Goal: Obtain resource: Obtain resource

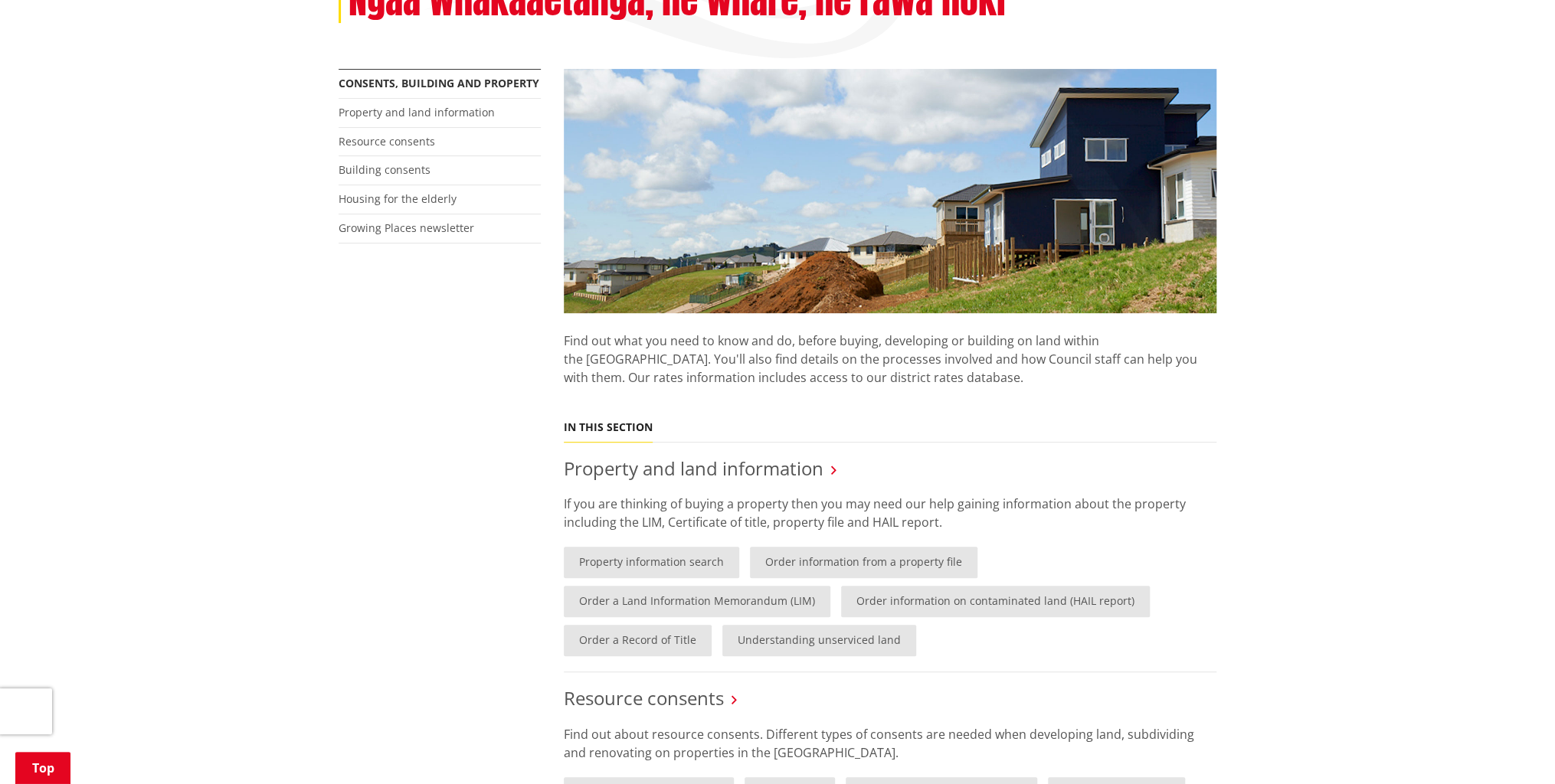
scroll to position [307, 0]
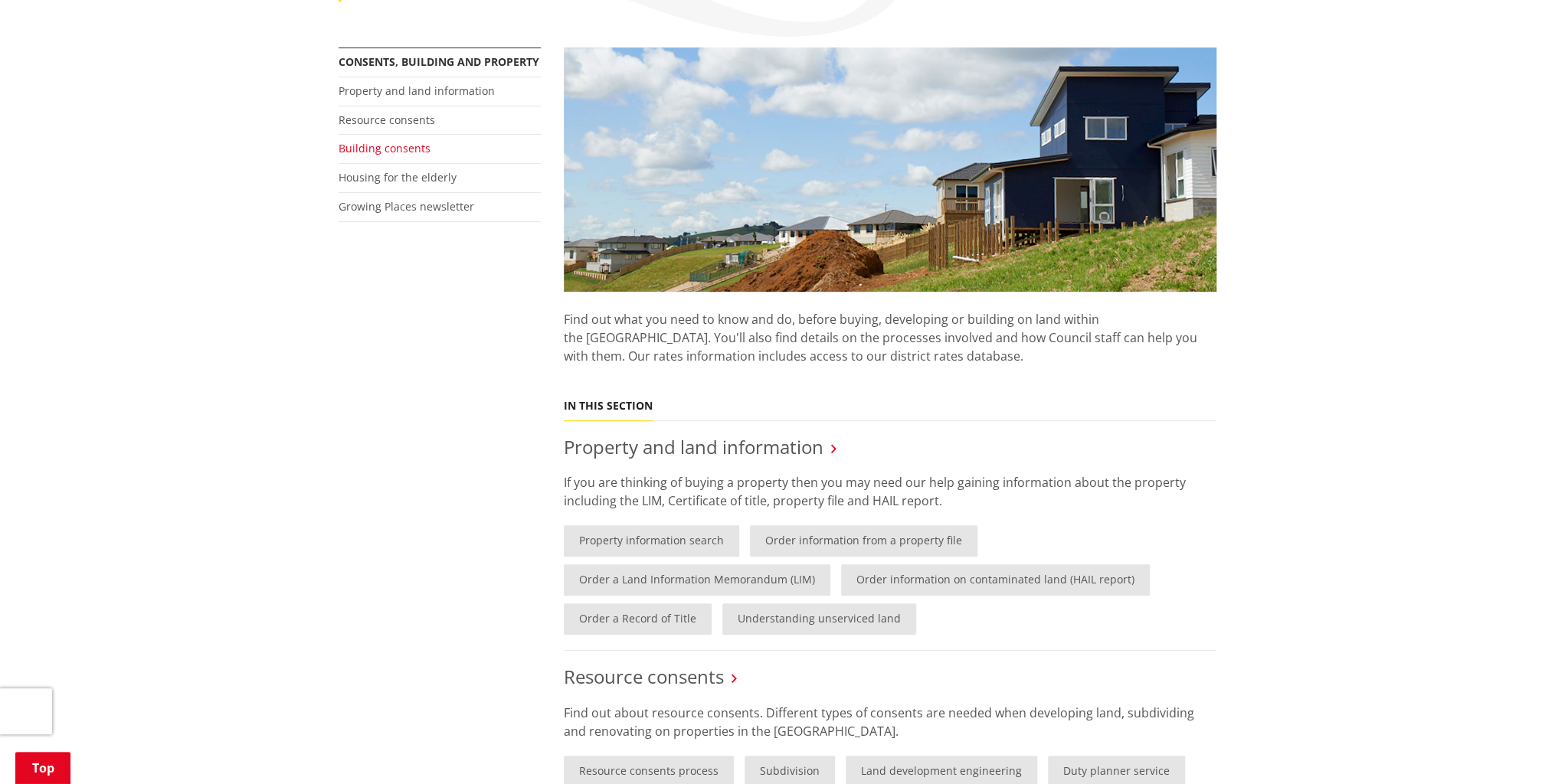
click at [381, 145] on link "Building consents" at bounding box center [384, 148] width 92 height 15
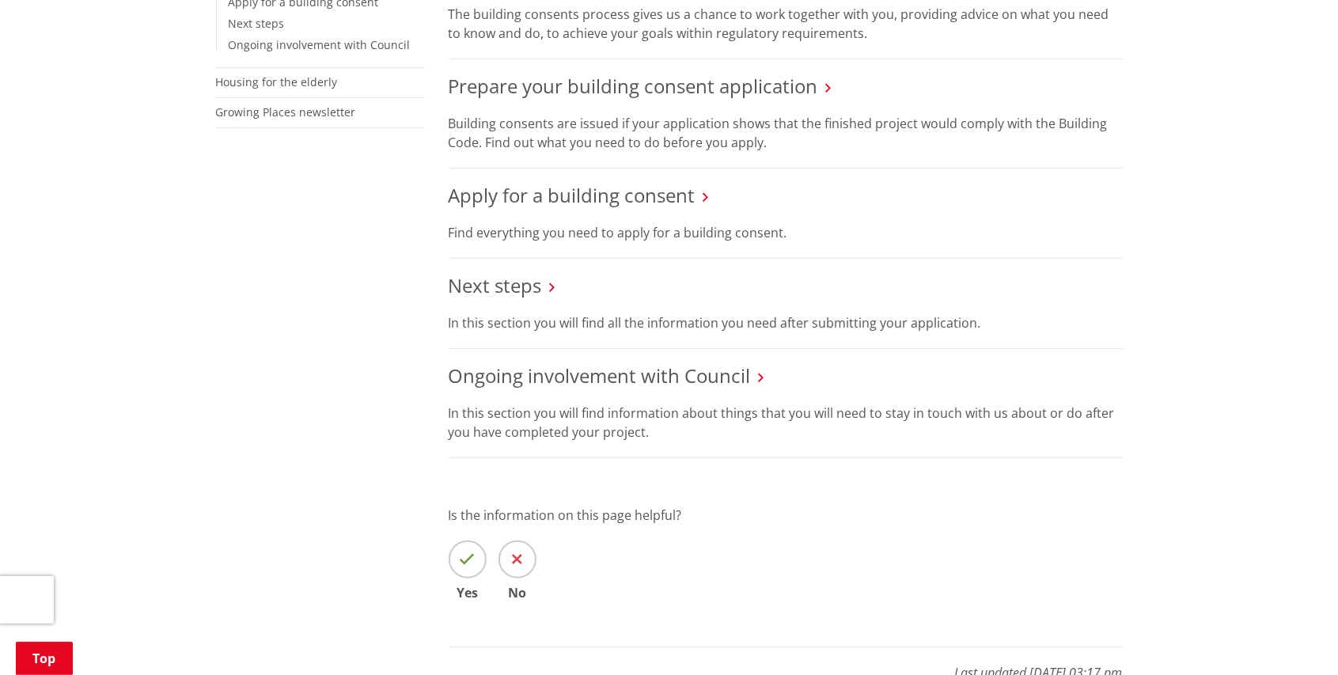
scroll to position [422, 0]
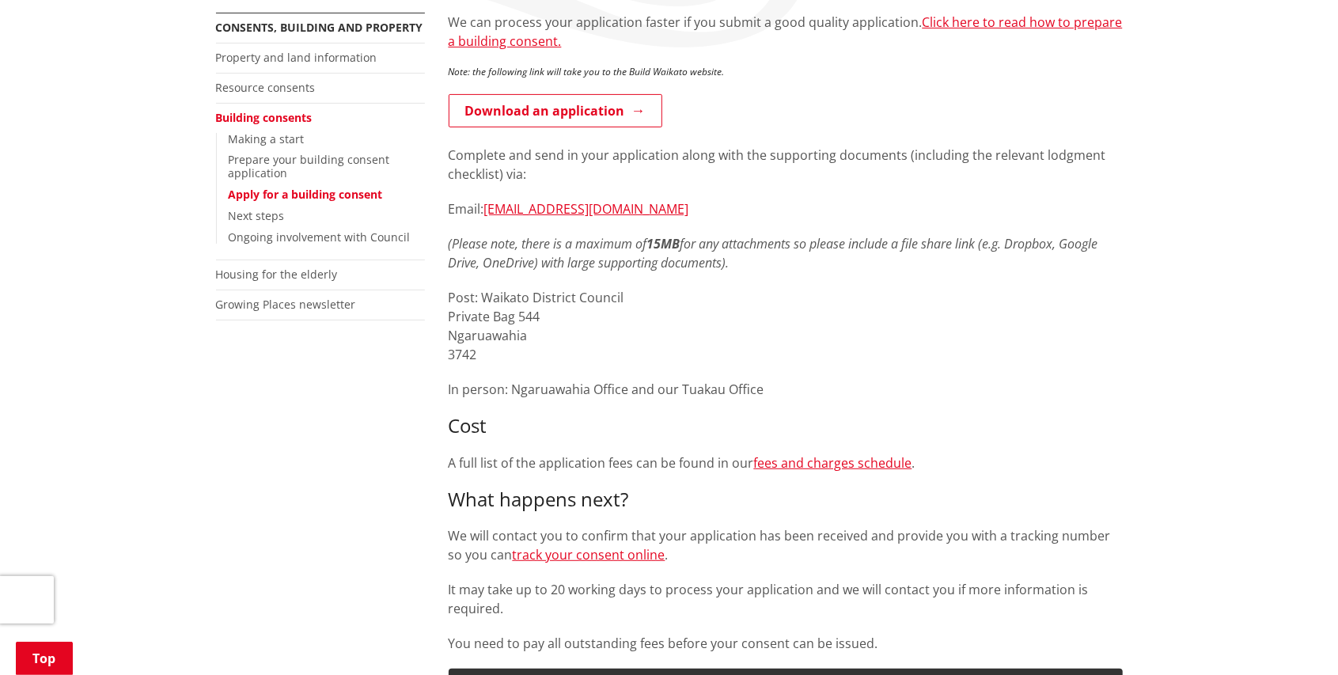
scroll to position [210, 0]
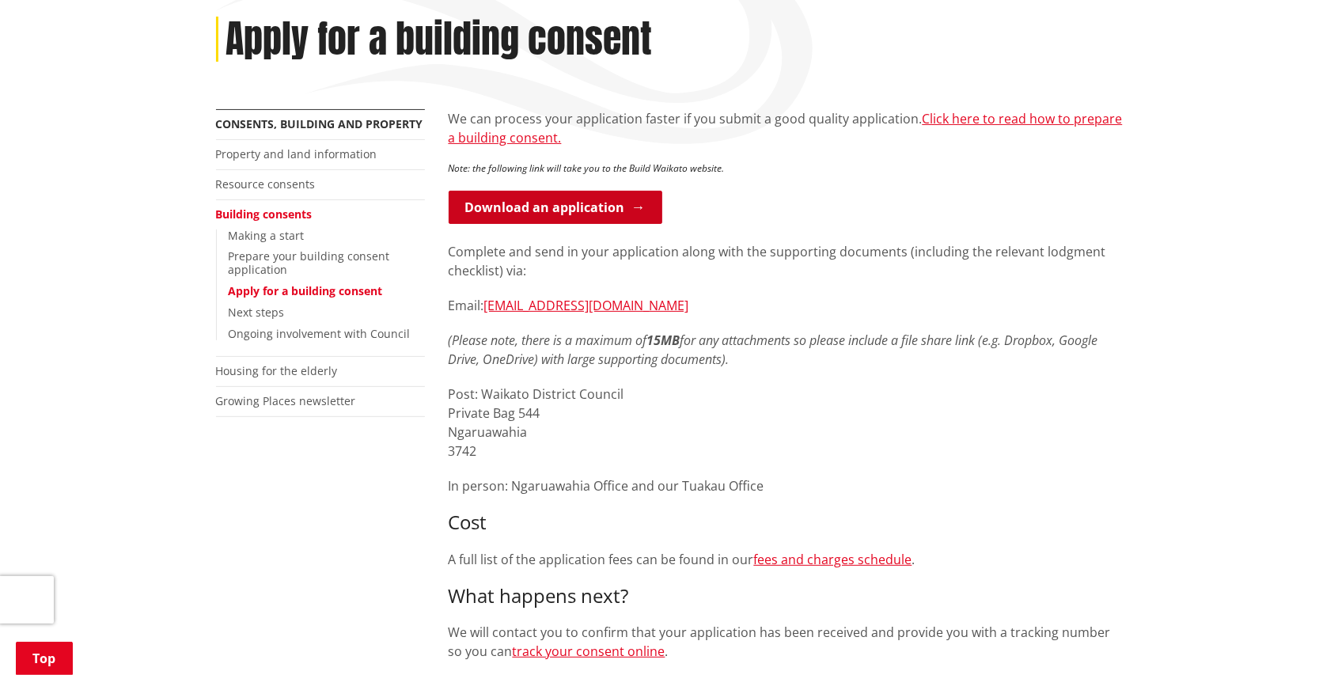
click at [626, 208] on link "Download an application" at bounding box center [556, 207] width 214 height 33
